Goal: Information Seeking & Learning: Learn about a topic

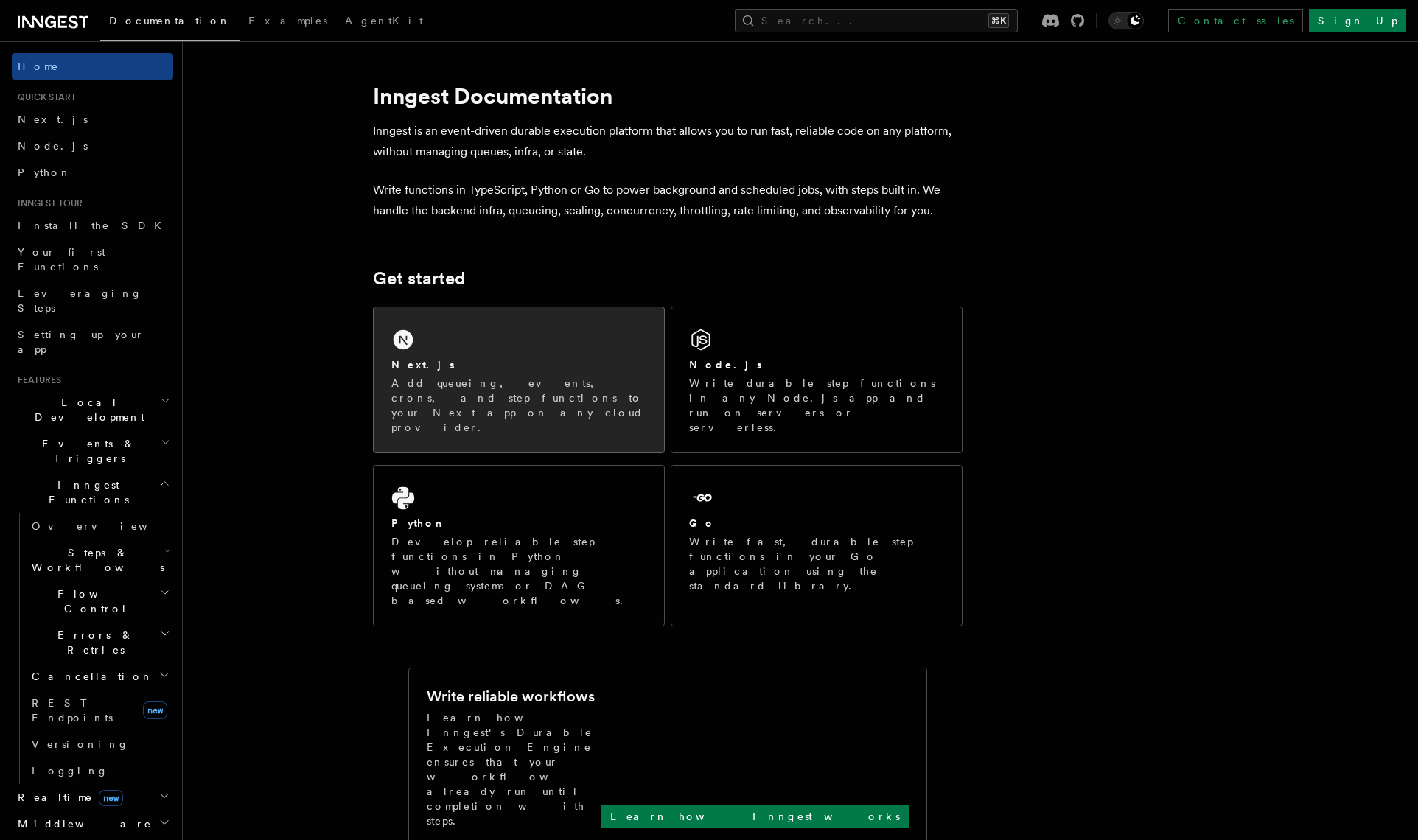
click at [475, 380] on p "Add queueing, events, crons, and step functions to your Next app on any cloud p…" at bounding box center [518, 405] width 255 height 59
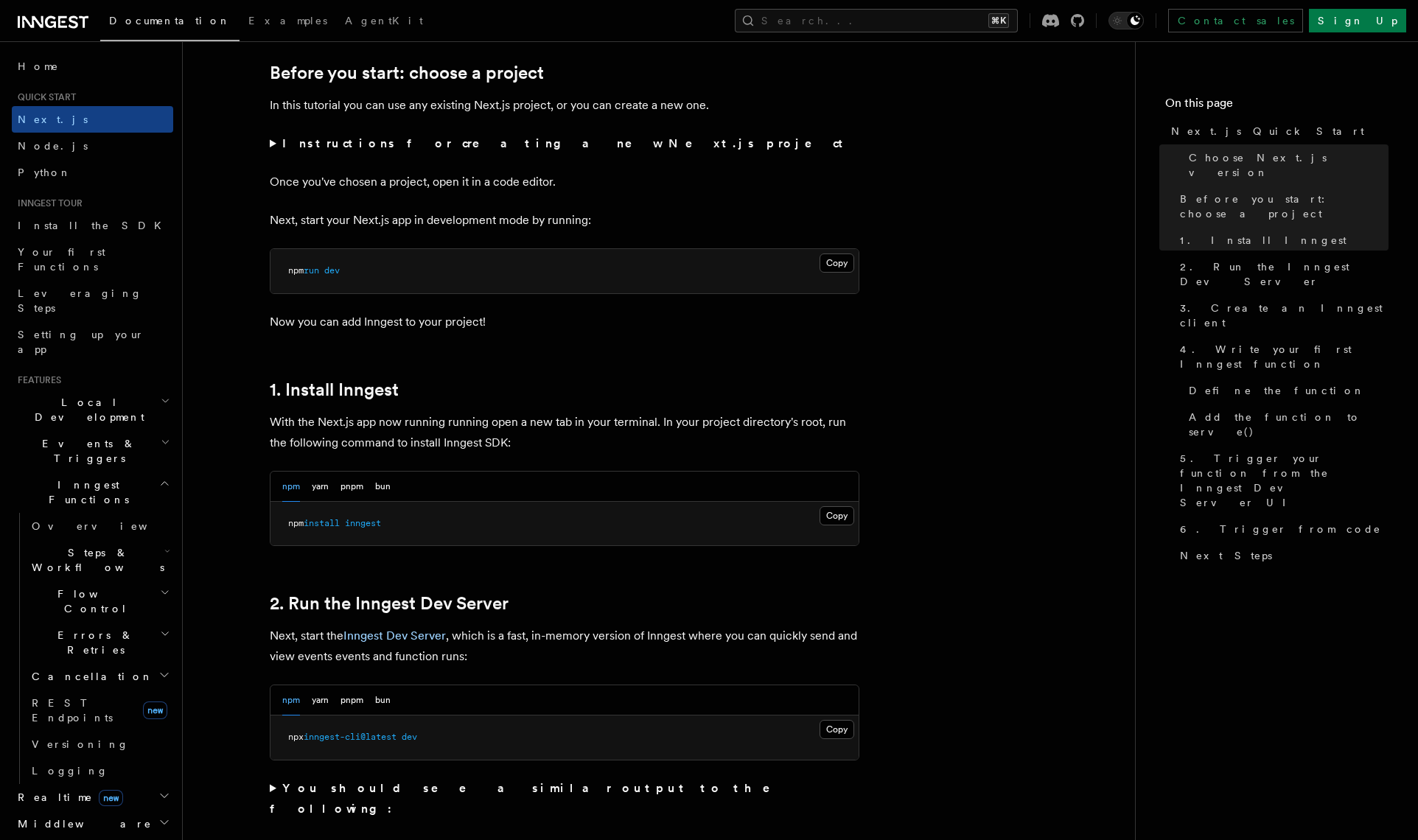
scroll to position [576, 0]
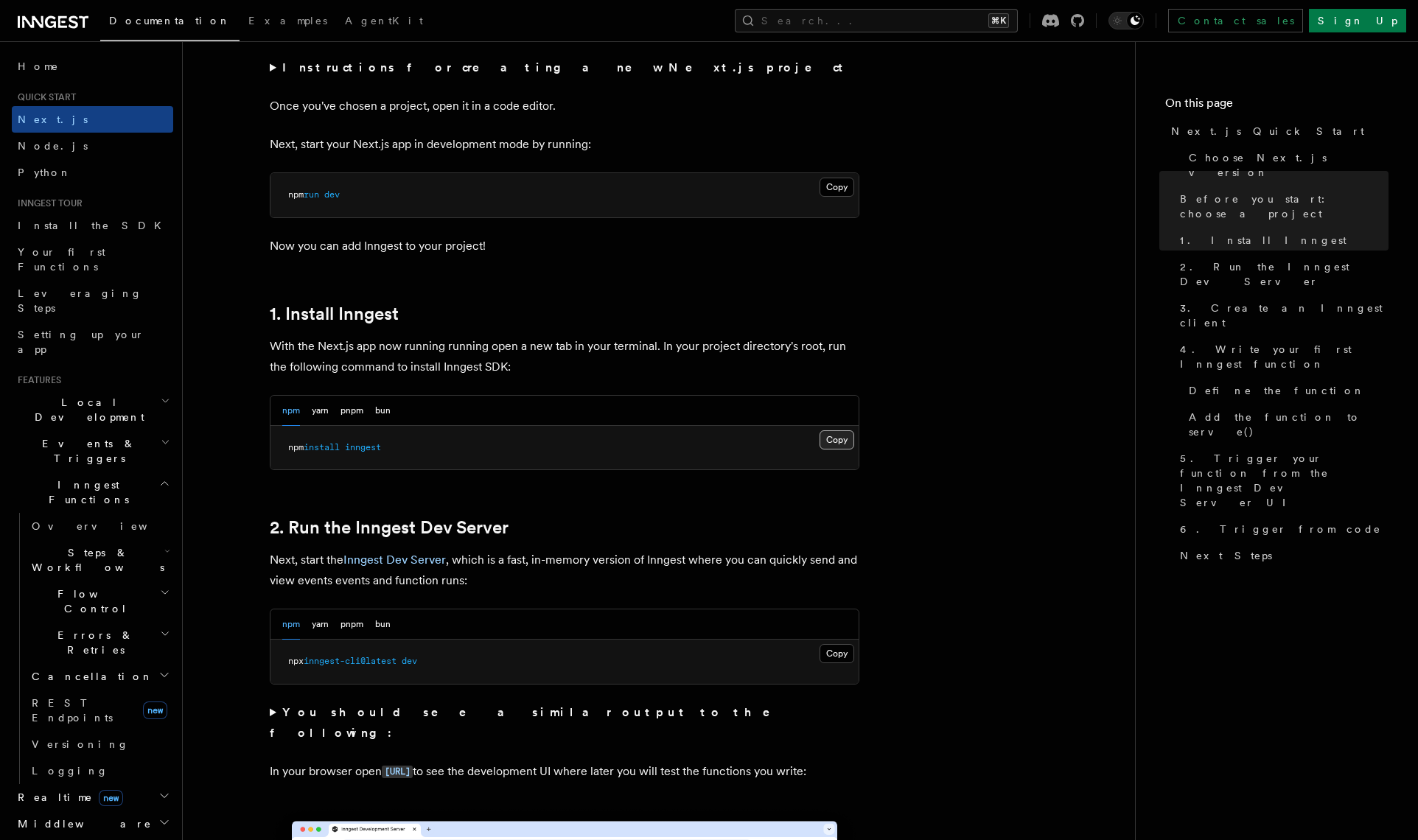
click at [832, 436] on button "Copy Copied" at bounding box center [837, 440] width 35 height 19
click at [832, 651] on button "Copy Copied" at bounding box center [837, 654] width 35 height 19
click at [350, 626] on button "pnpm" at bounding box center [351, 624] width 23 height 30
click at [837, 654] on button "Copy Copied" at bounding box center [837, 654] width 35 height 19
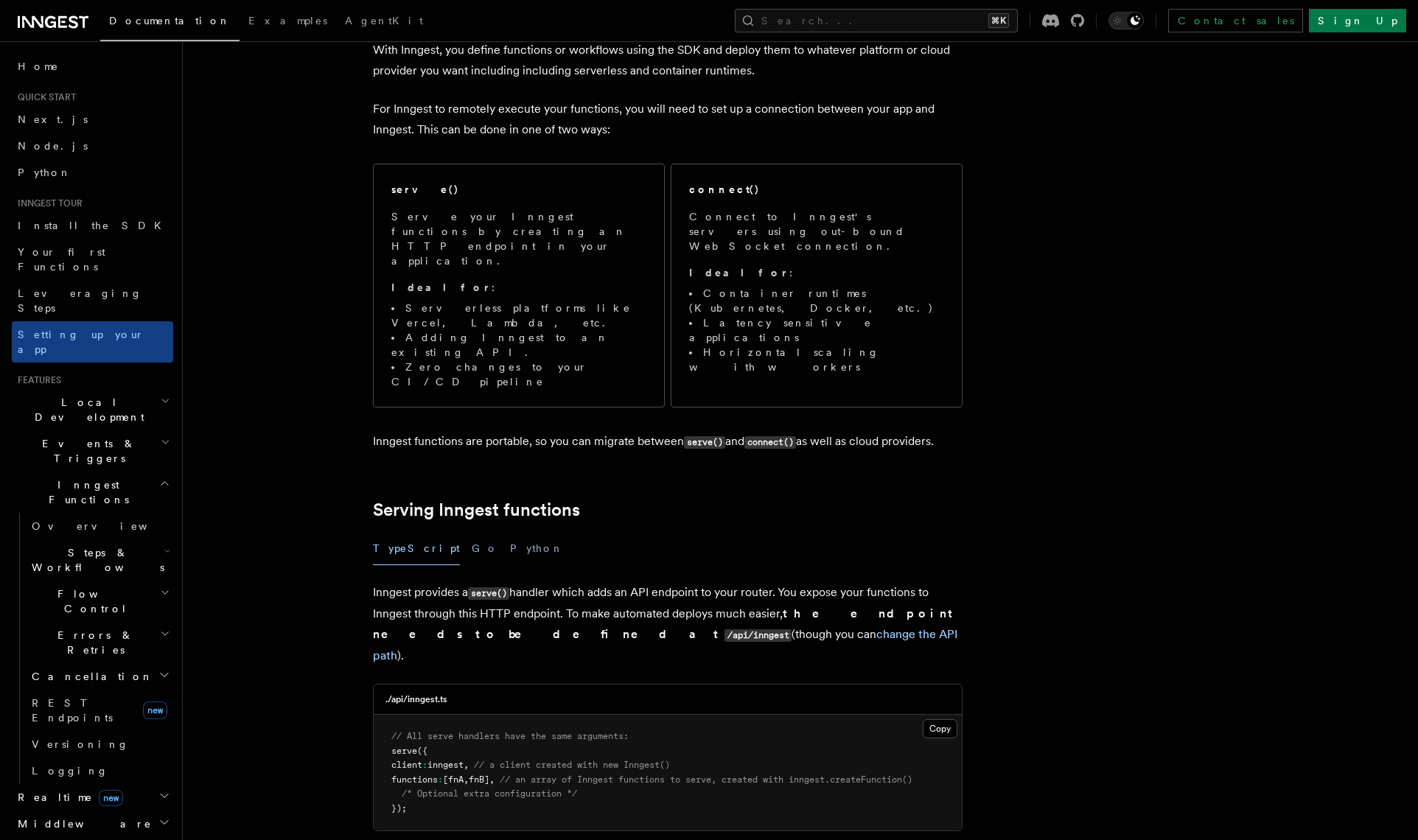
scroll to position [233, 0]
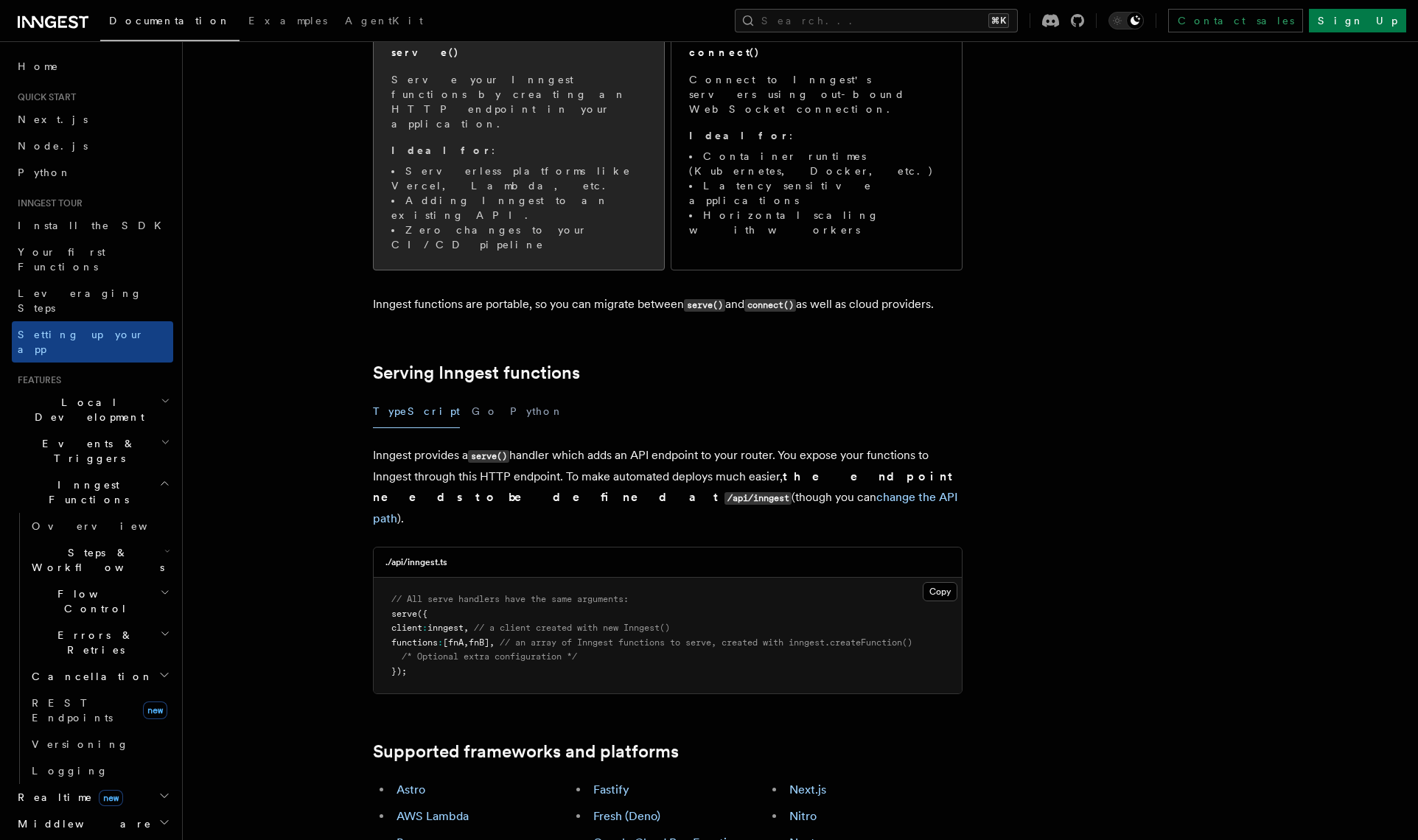
click at [530, 164] on li "Serverless platforms like Vercel, Lambda, etc." at bounding box center [518, 178] width 255 height 29
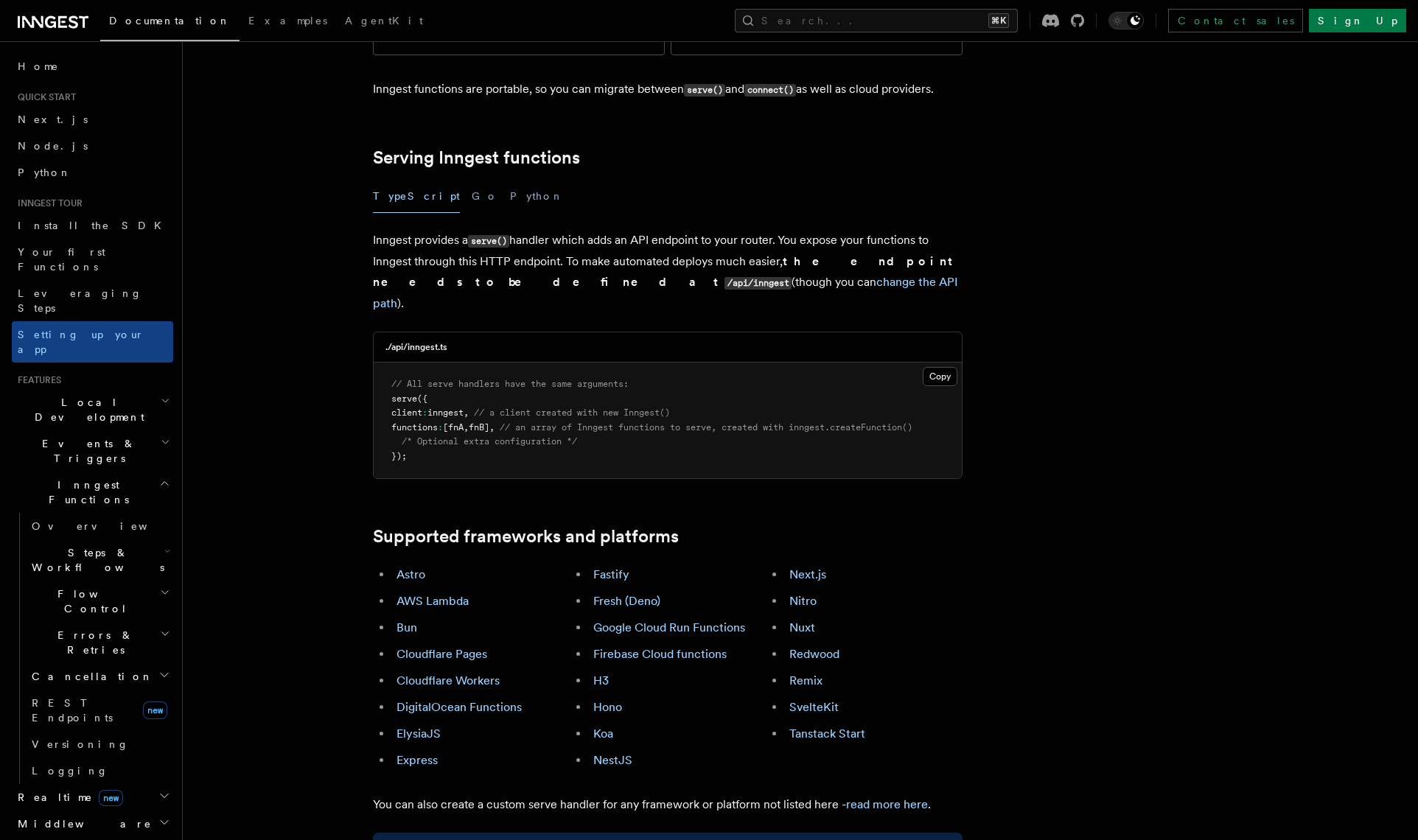
scroll to position [451, 0]
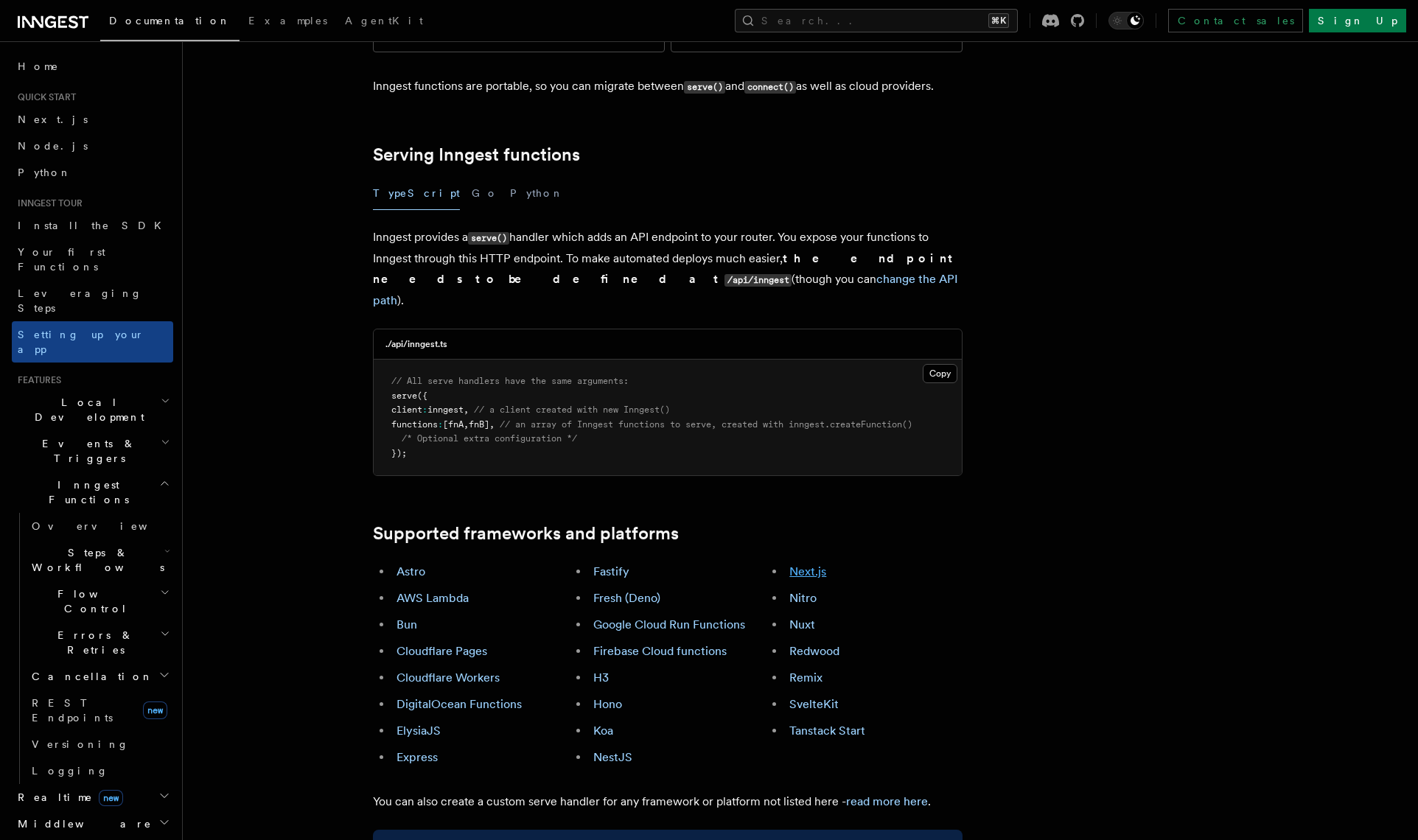
click at [805, 564] on link "Next.js" at bounding box center [807, 571] width 37 height 14
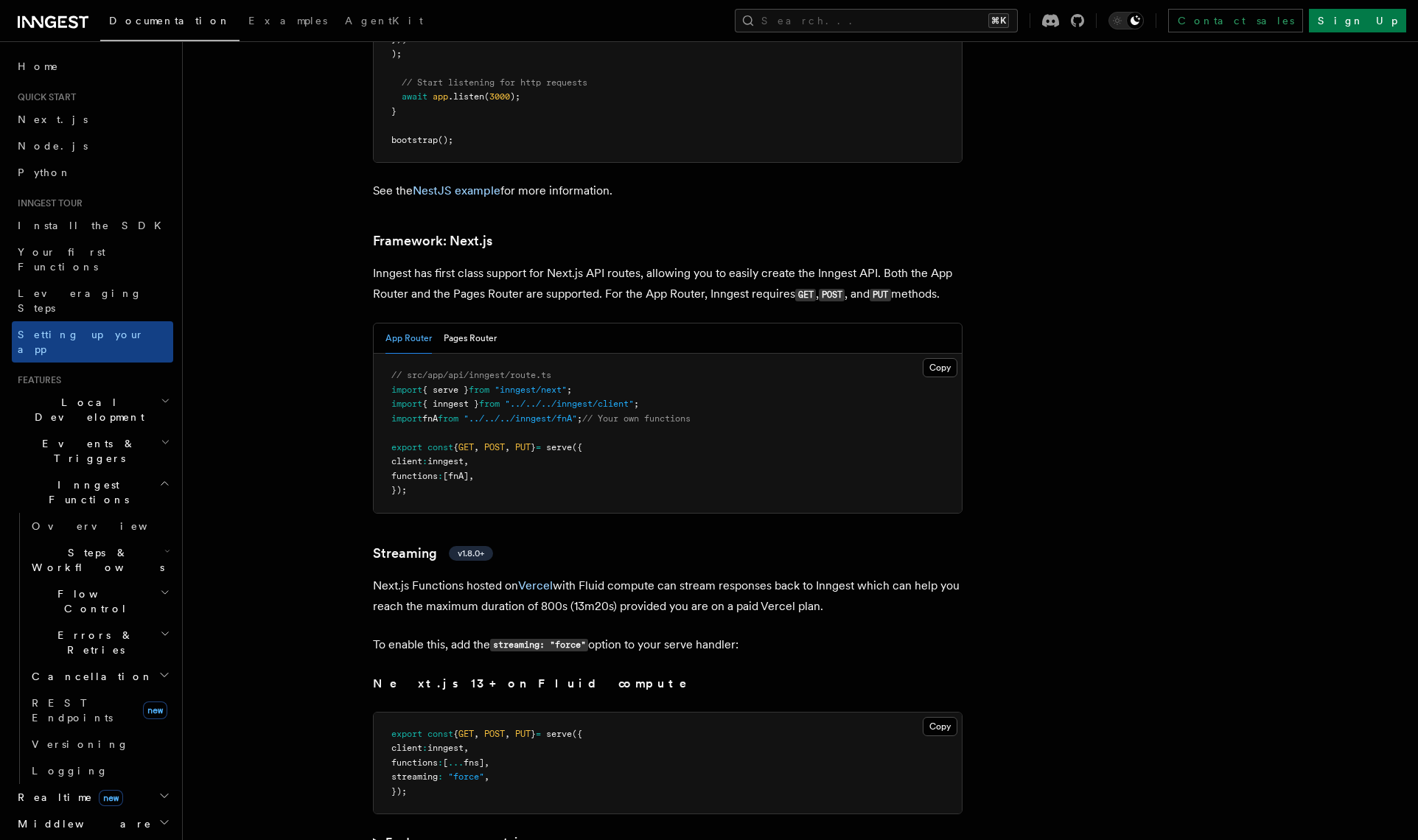
scroll to position [9588, 0]
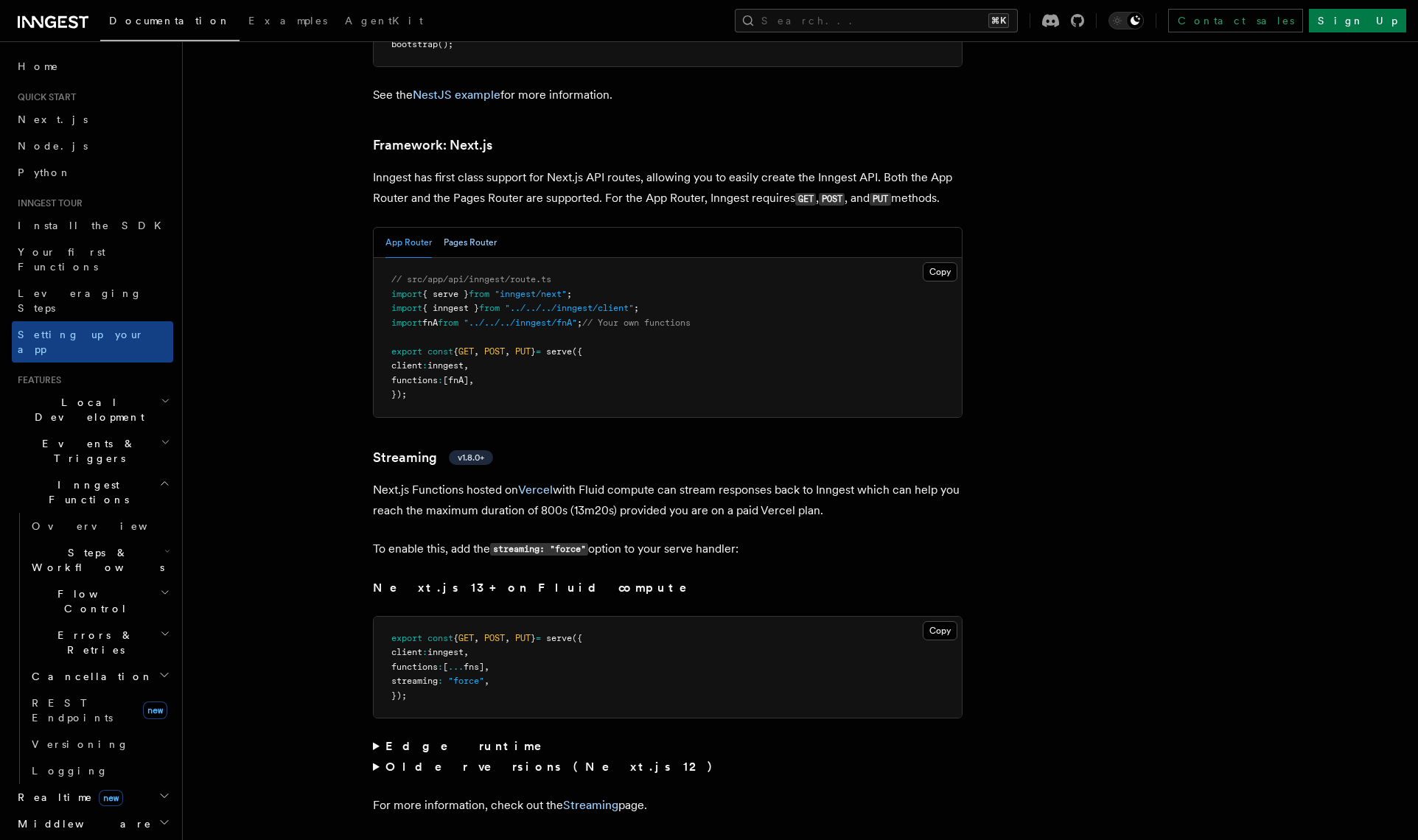
click at [461, 228] on button "Pages Router" at bounding box center [470, 243] width 53 height 30
click at [400, 228] on button "App Router" at bounding box center [408, 243] width 46 height 30
click at [904, 19] on button "Search... ⌘K" at bounding box center [876, 20] width 283 height 24
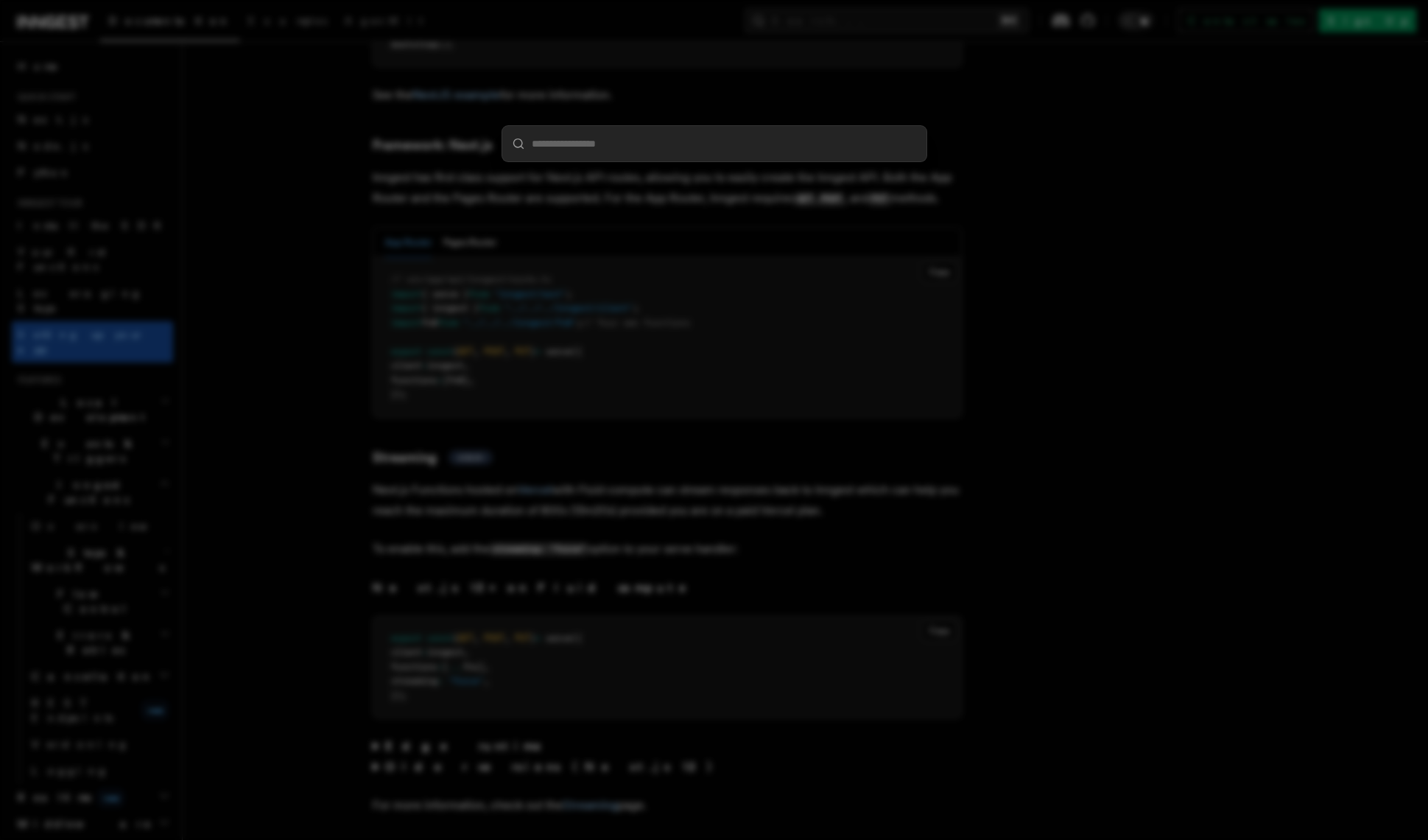
type input "**********"
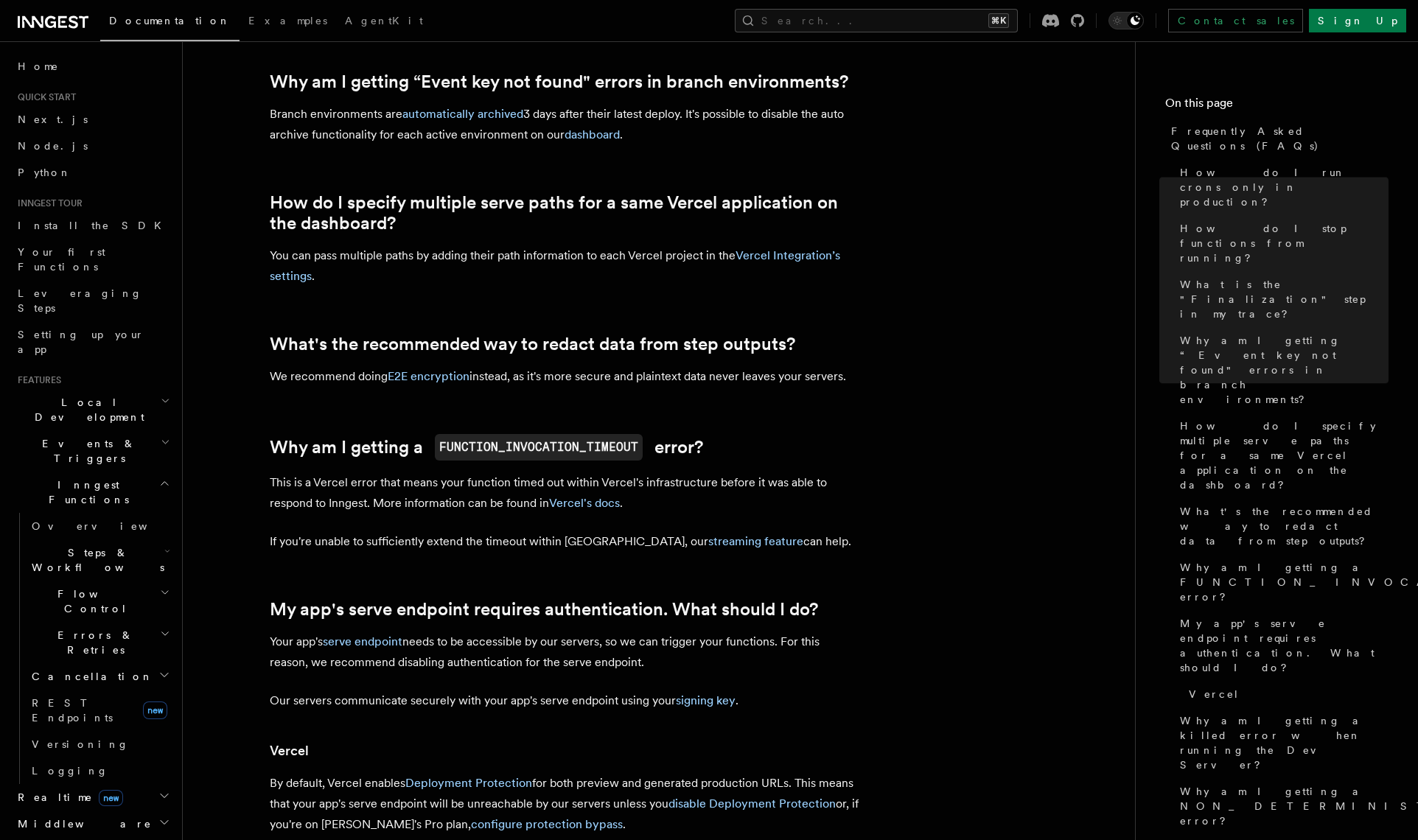
scroll to position [1208, 0]
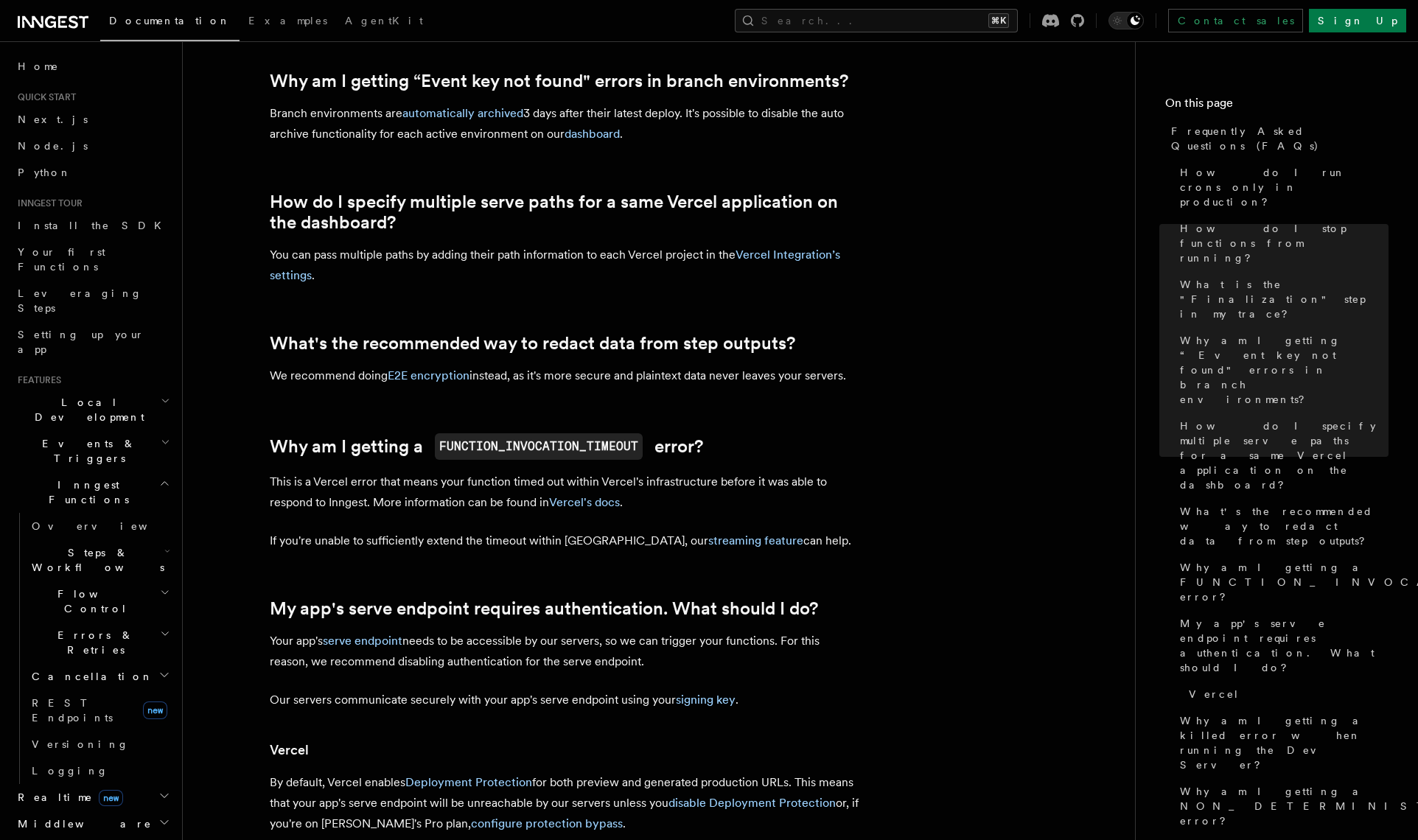
click at [695, 149] on article "Frequently Asked Questions (FAQs) How do I run crons only in production? How do…" at bounding box center [659, 537] width 905 height 3362
click at [953, 21] on button "Search... ⌘K" at bounding box center [876, 20] width 283 height 24
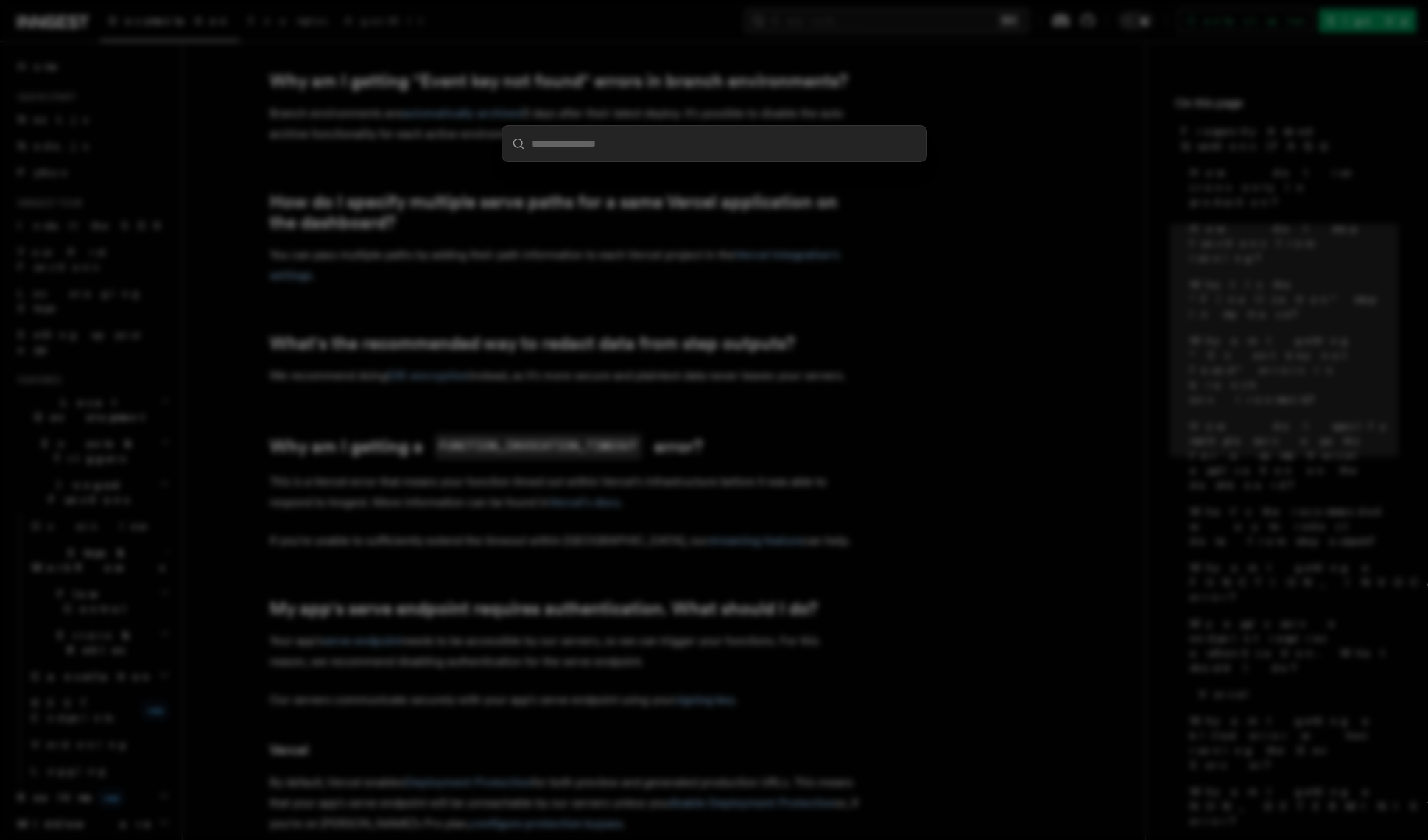
type input "**********"
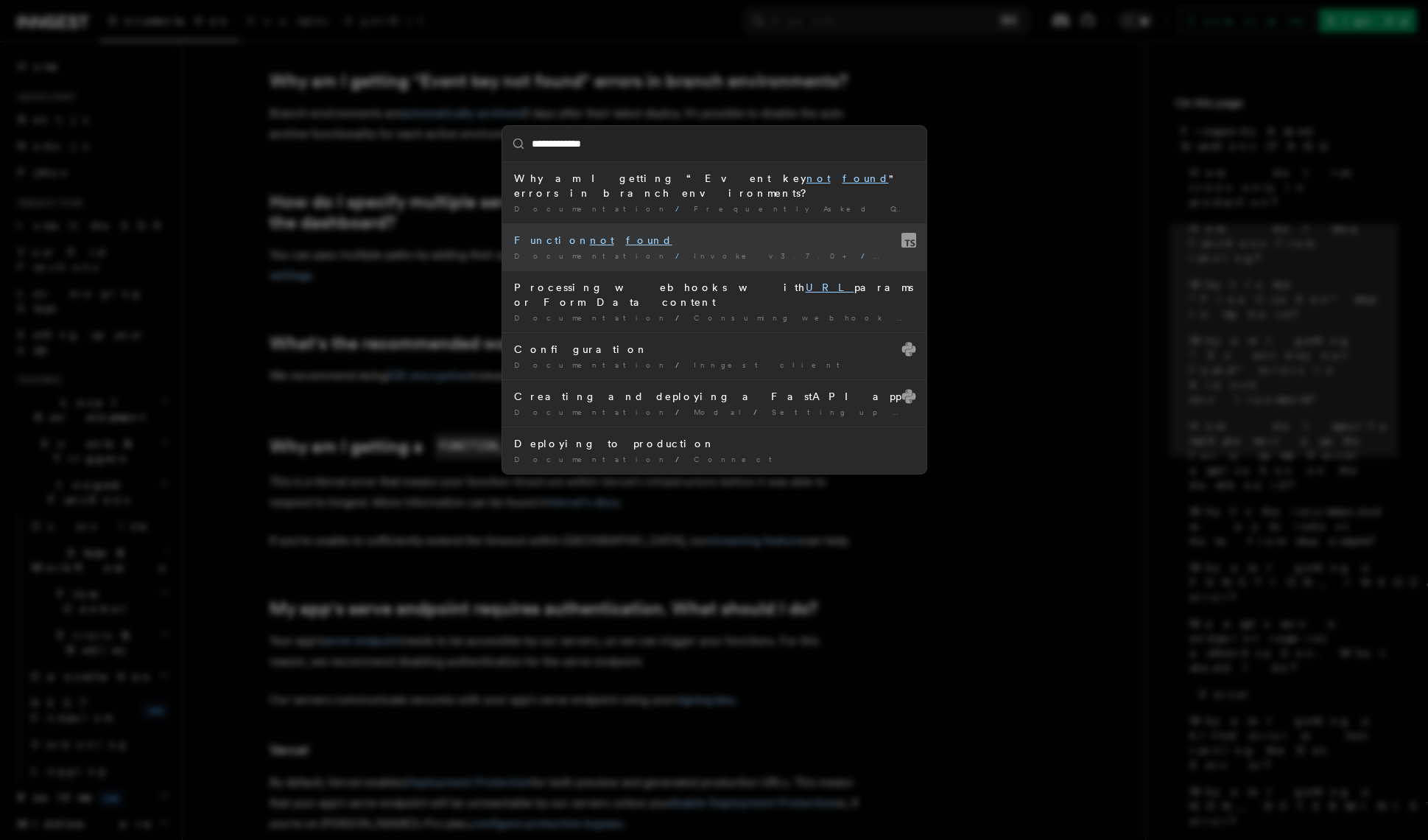
click at [523, 234] on li "Function not found Documentation / Invoke v3.7.0+ / Error handling /" at bounding box center [714, 247] width 424 height 47
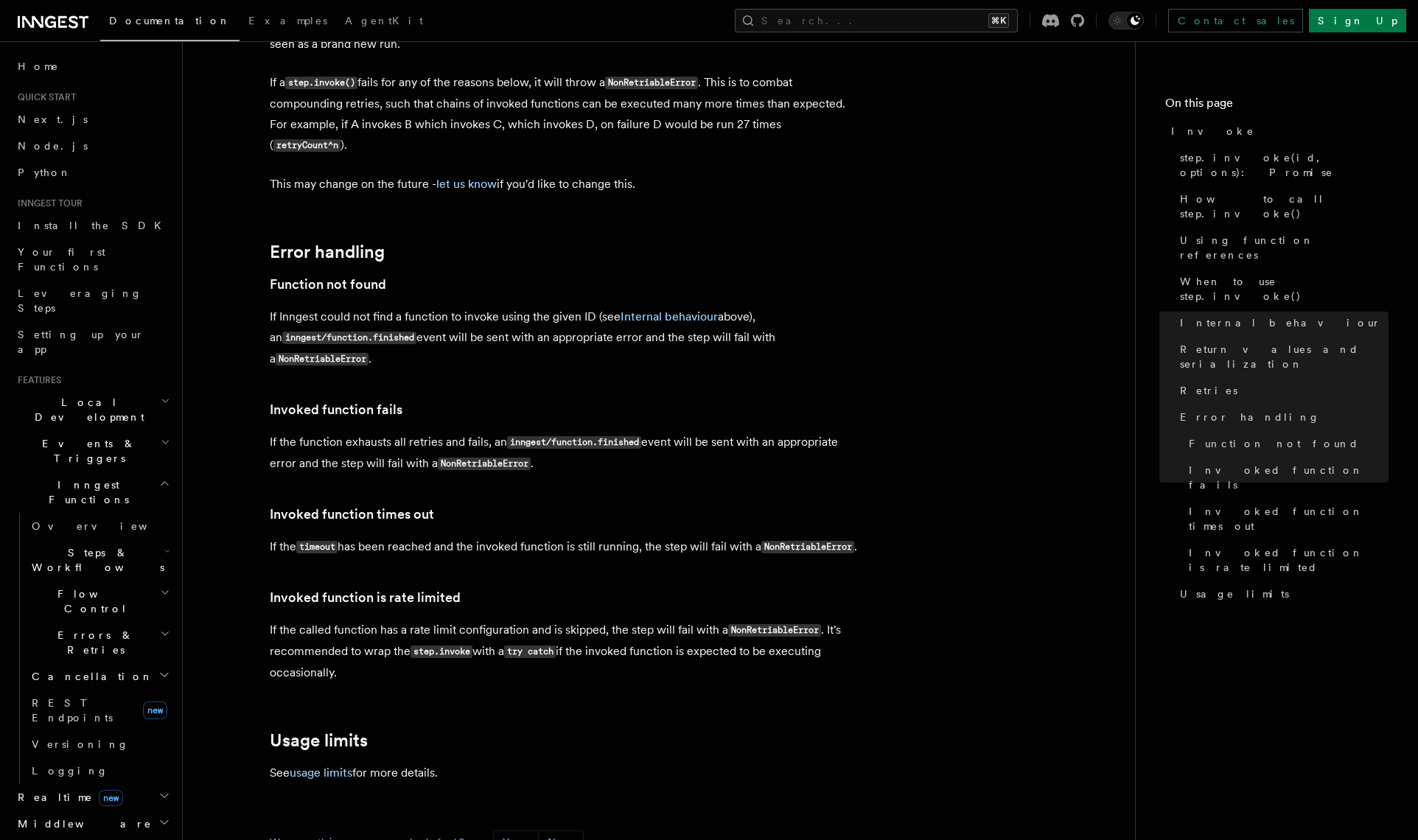
scroll to position [3032, 0]
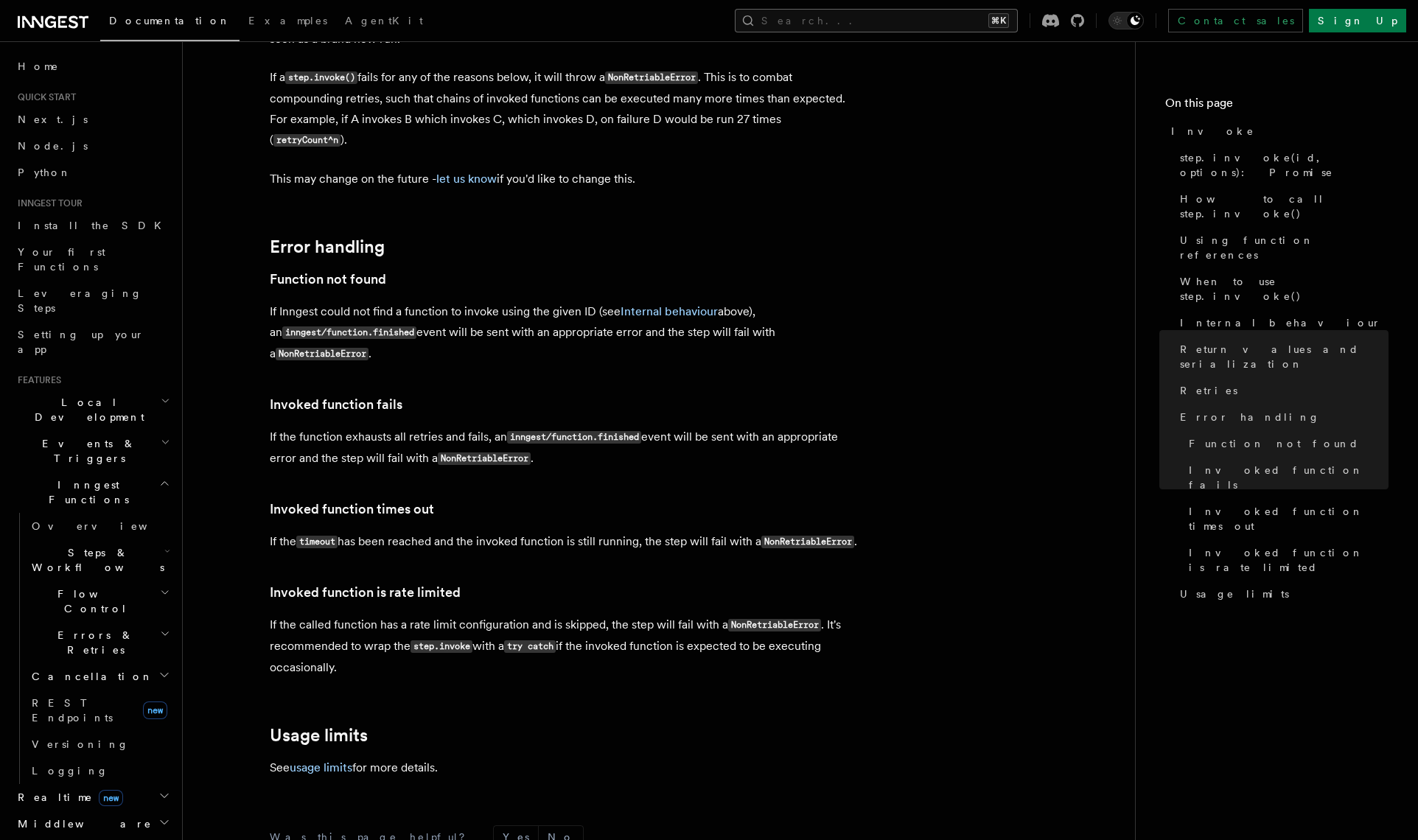
click at [916, 14] on button "Search... ⌘K" at bounding box center [876, 20] width 283 height 24
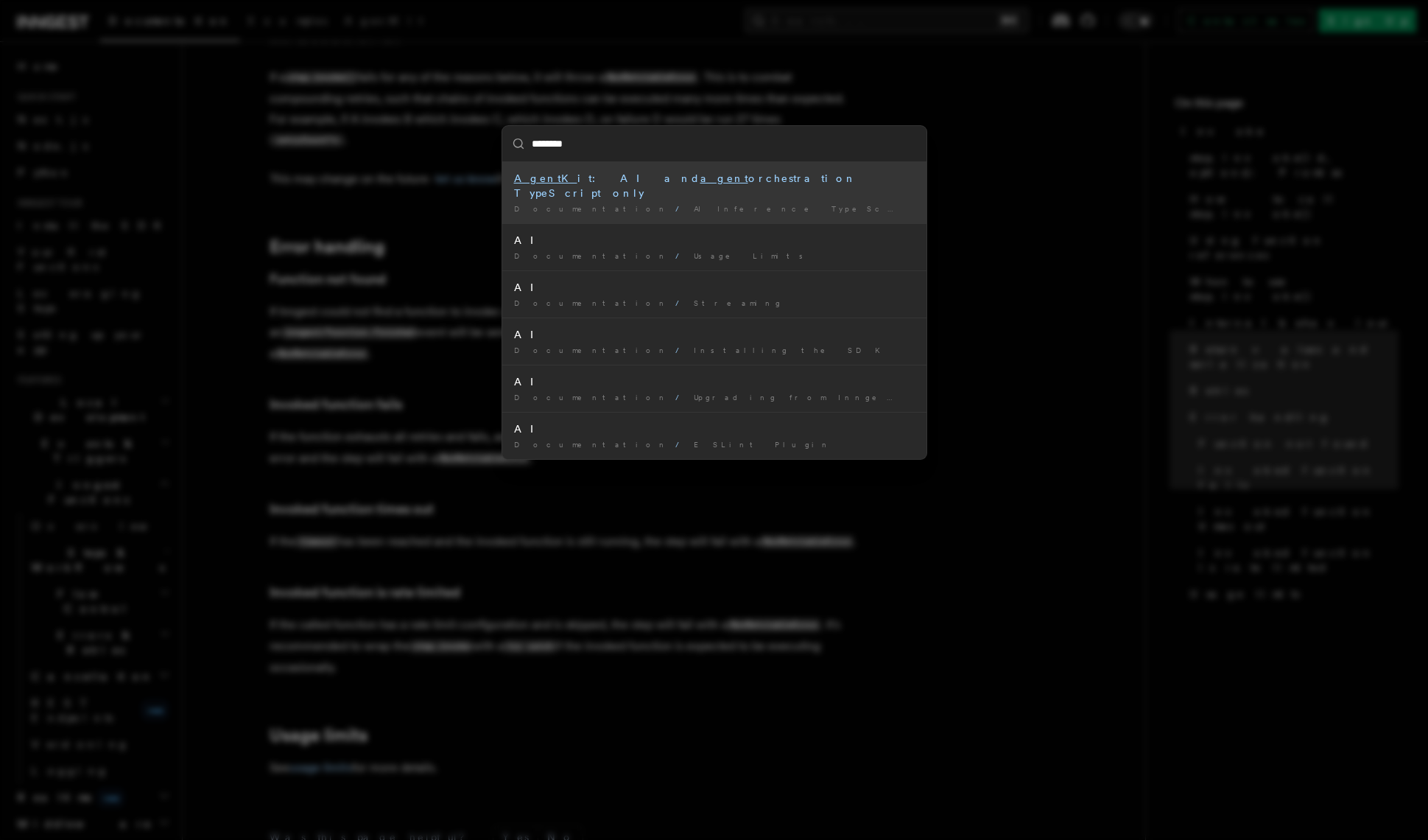
type input "*********"
click at [675, 181] on div "AgentKit : AI and agent orchestration TypeScript only" at bounding box center [714, 185] width 400 height 29
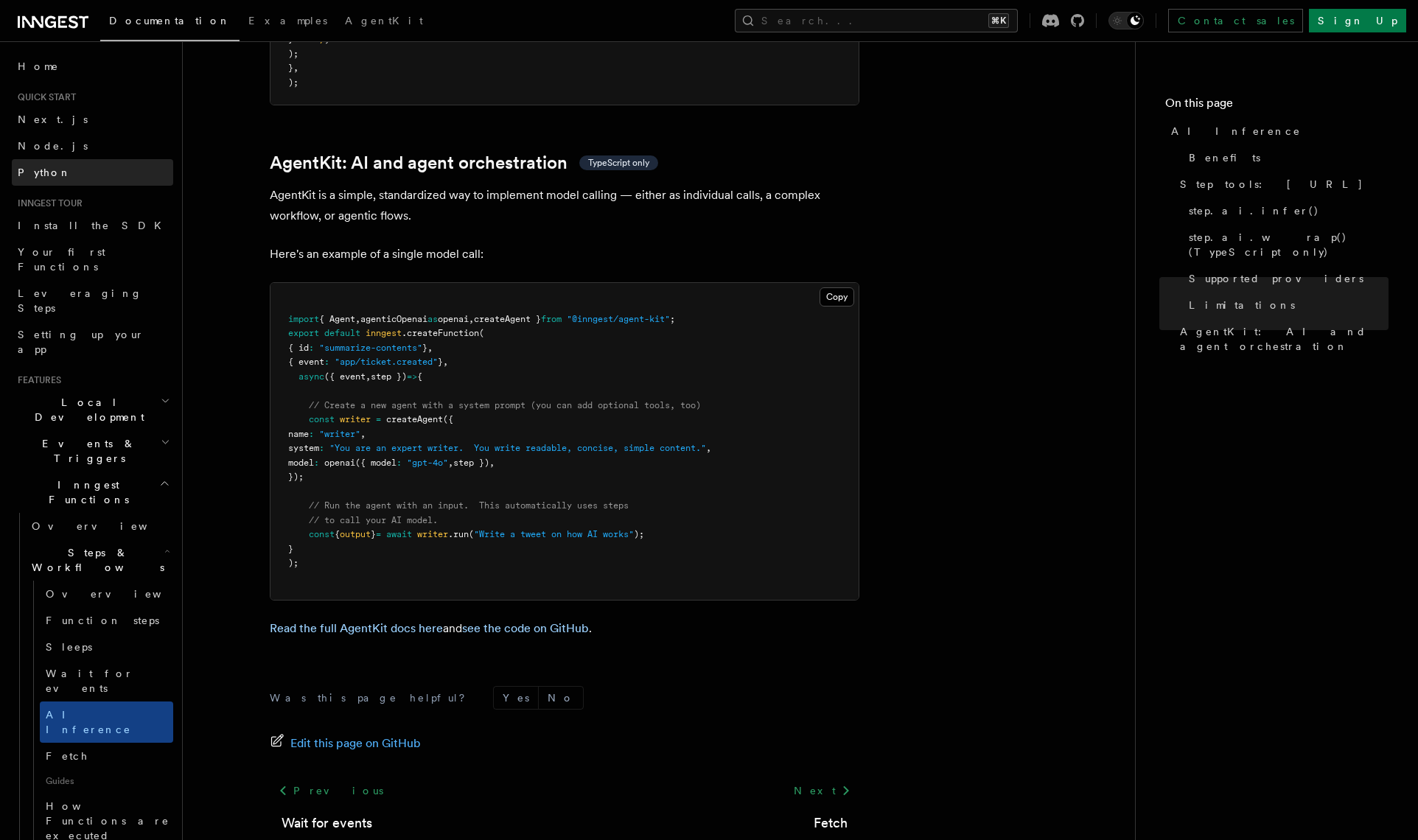
scroll to position [4239, 0]
